Goal: Information Seeking & Learning: Learn about a topic

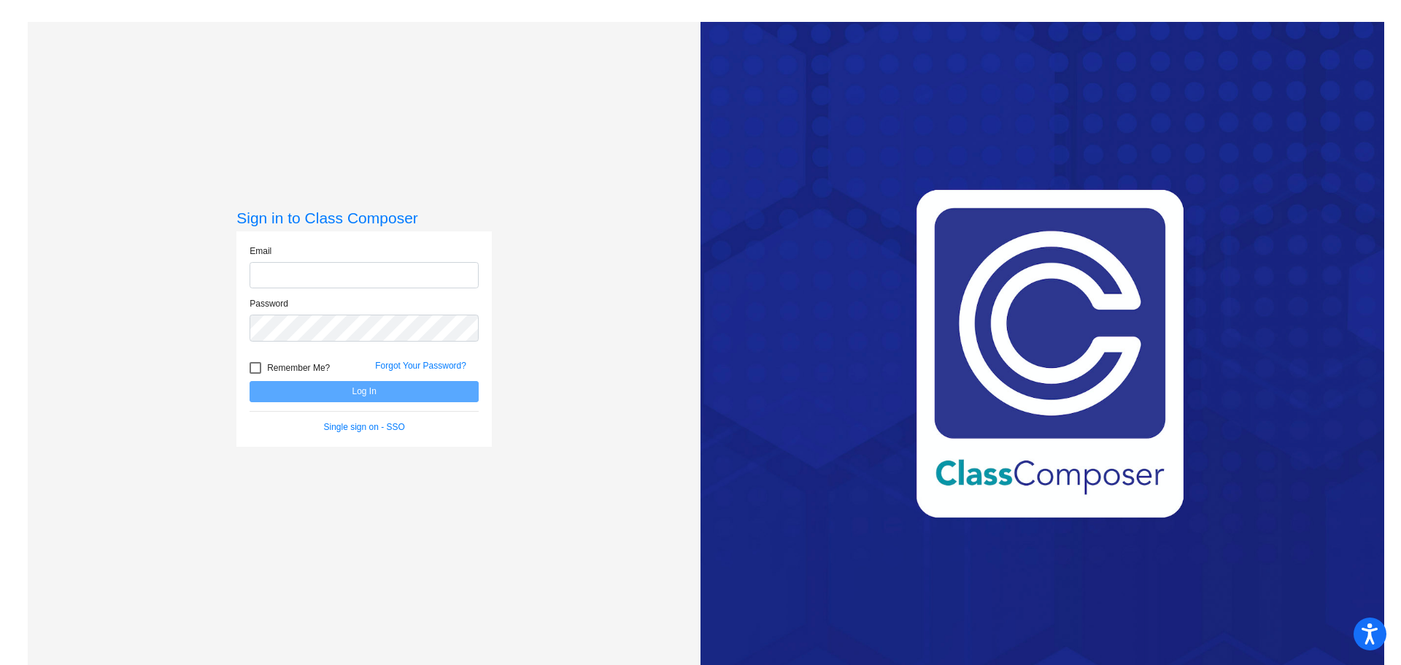
type input "[EMAIL_ADDRESS][DOMAIN_NAME]"
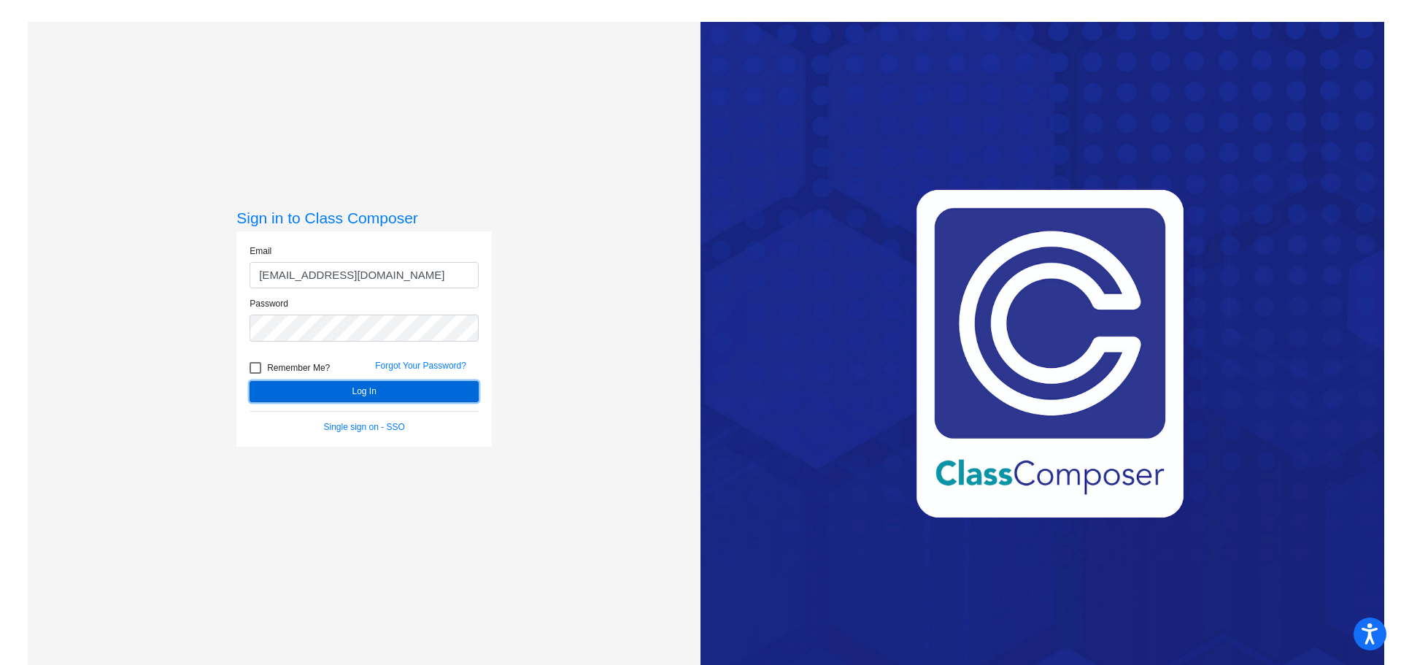
click at [428, 385] on button "Log In" at bounding box center [364, 391] width 229 height 21
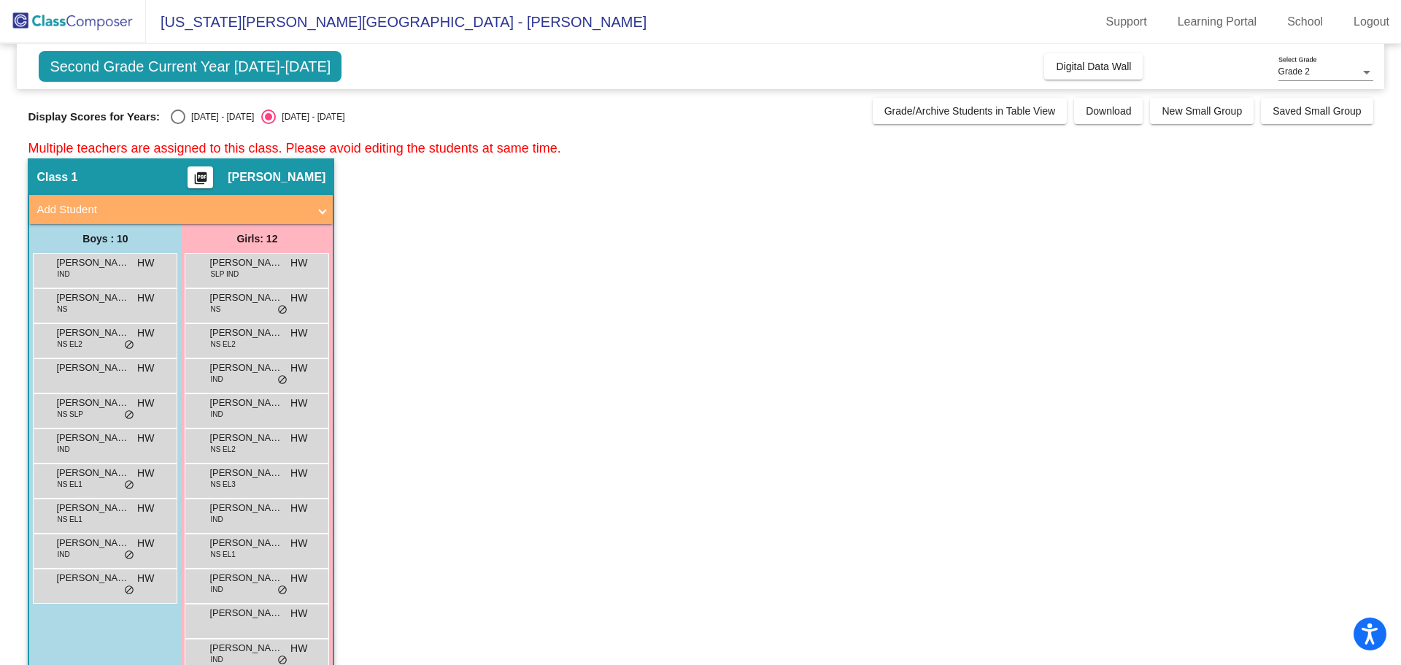
click at [185, 119] on div "Select an option" at bounding box center [178, 116] width 15 height 15
click at [178, 124] on input "[DATE] - [DATE]" at bounding box center [177, 124] width 1 height 1
radio input "true"
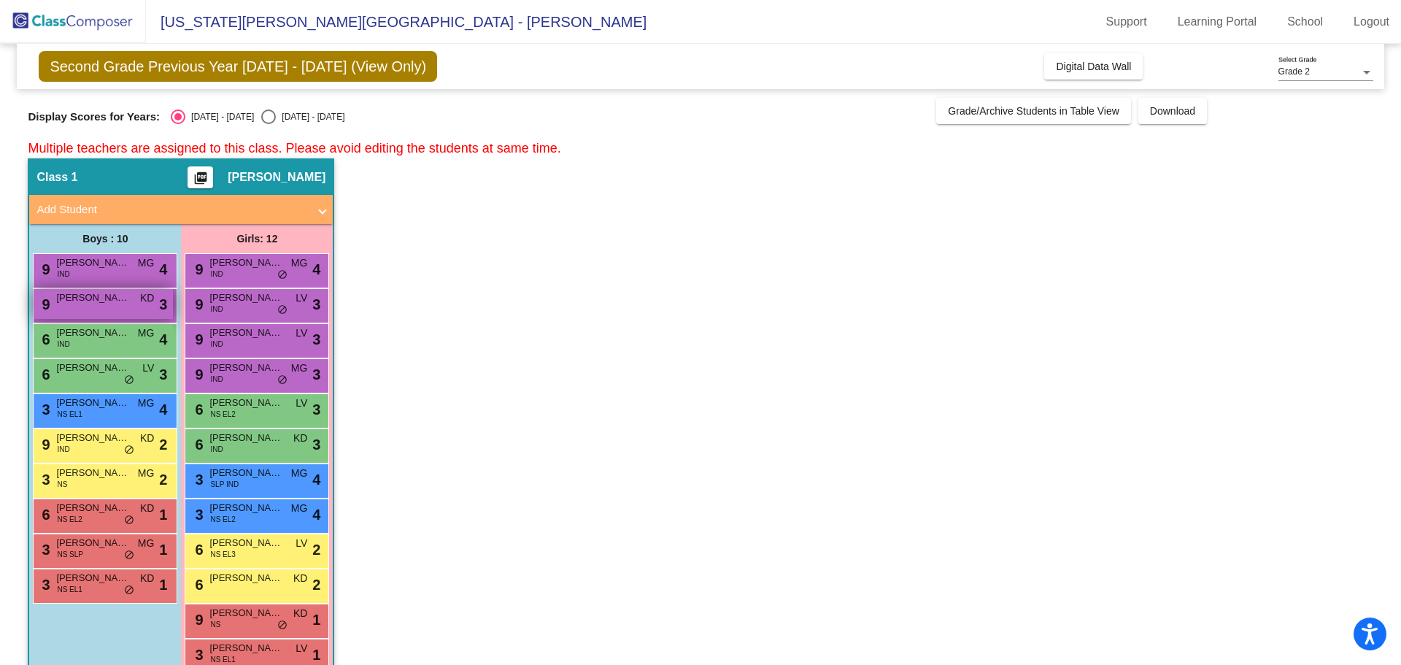
click at [93, 309] on div "9 [PERSON_NAME] KD lock do_not_disturb_alt 3" at bounding box center [103, 304] width 139 height 30
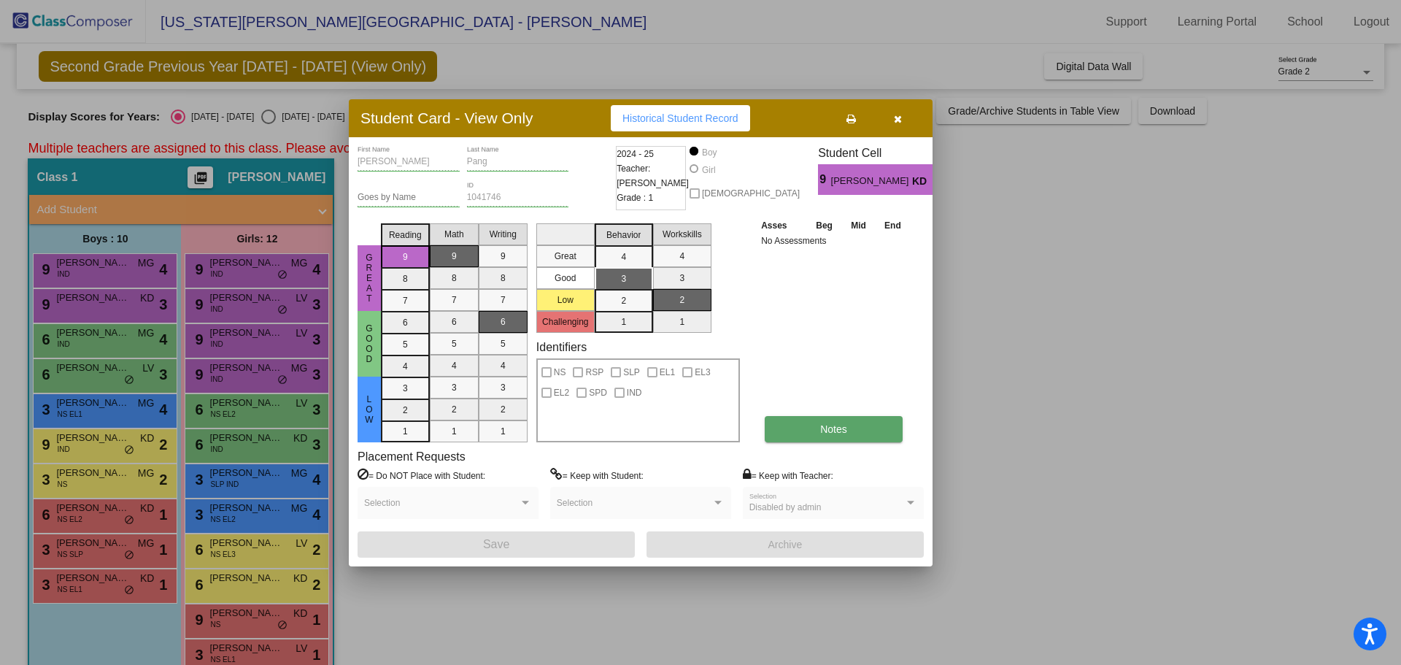
click at [873, 425] on button "Notes" at bounding box center [834, 429] width 138 height 26
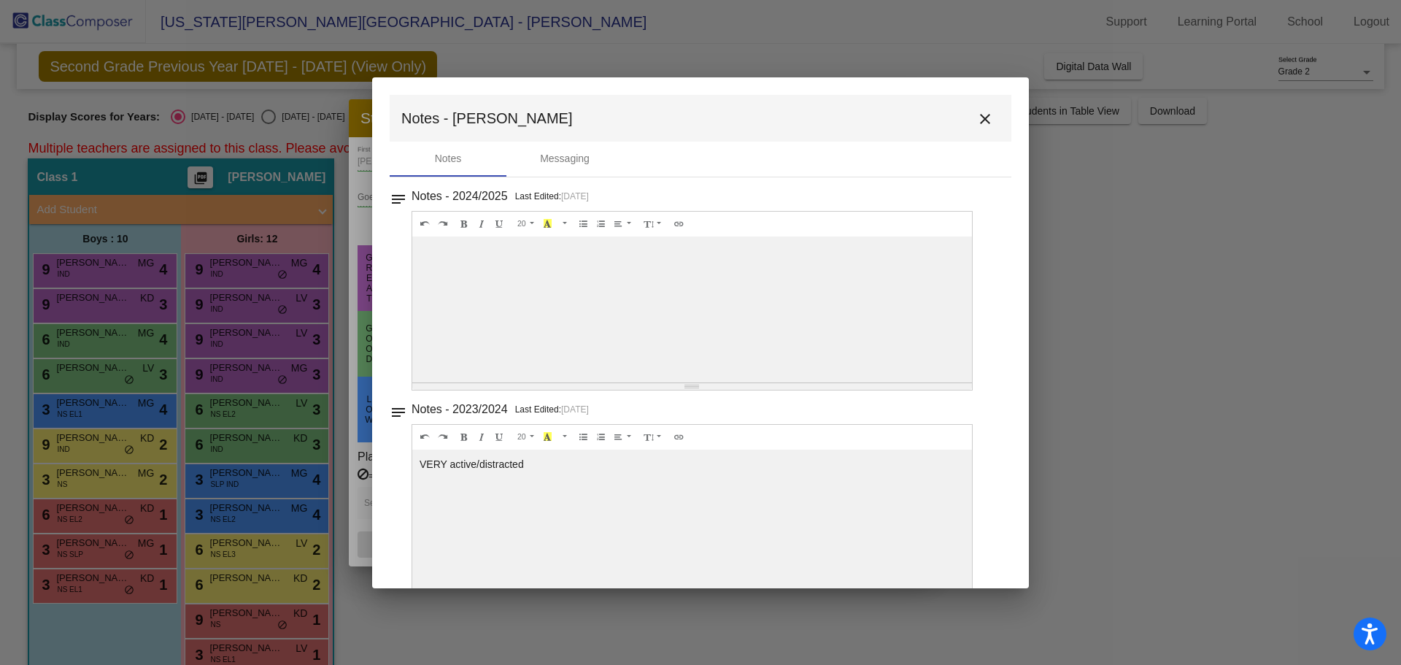
click at [1040, 188] on div at bounding box center [700, 332] width 1401 height 665
click at [987, 114] on button "close" at bounding box center [984, 118] width 29 height 29
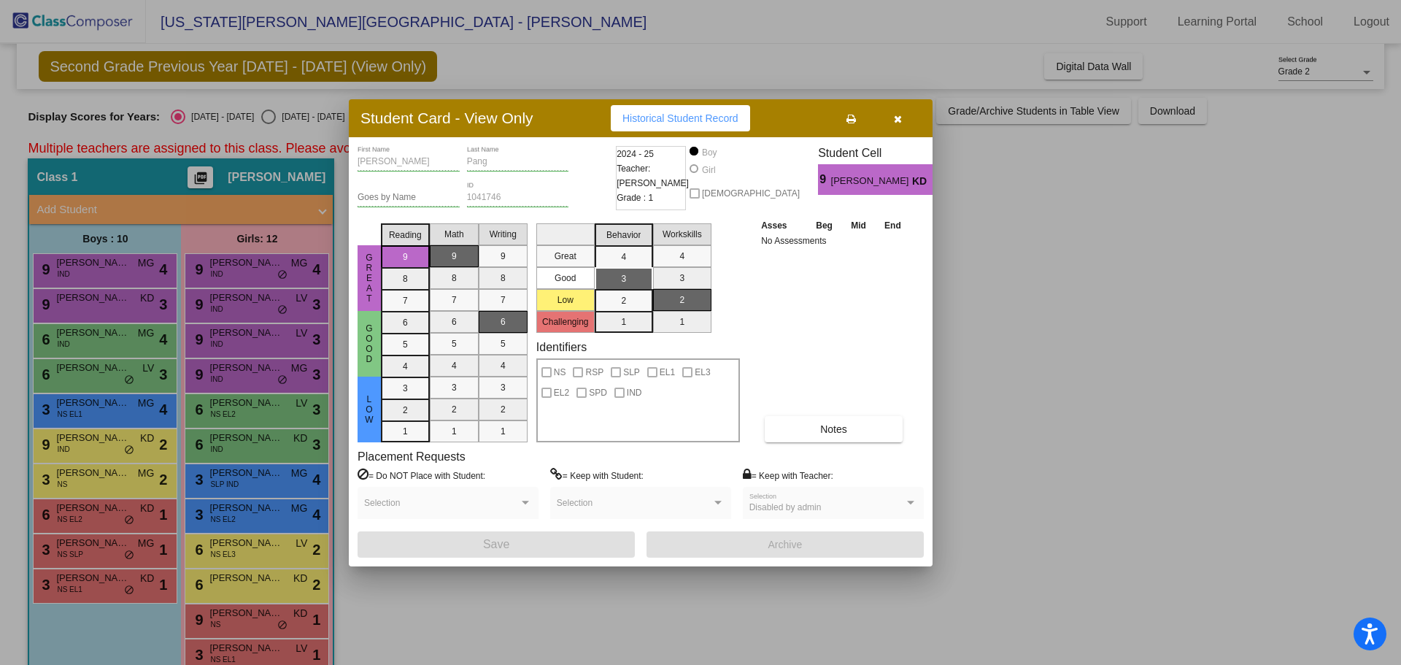
click at [1044, 270] on div at bounding box center [700, 332] width 1401 height 665
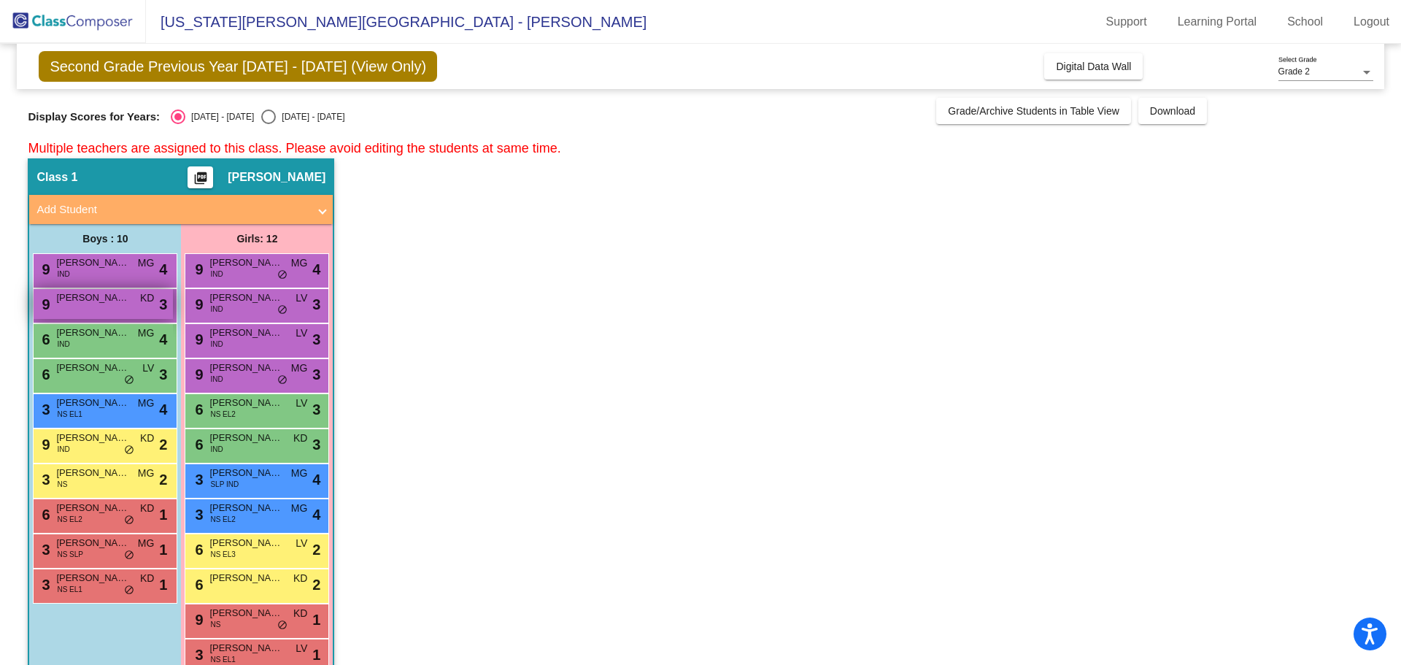
click at [75, 289] on div "9 [PERSON_NAME] KD lock do_not_disturb_alt 3" at bounding box center [103, 304] width 139 height 30
